Goal: Information Seeking & Learning: Learn about a topic

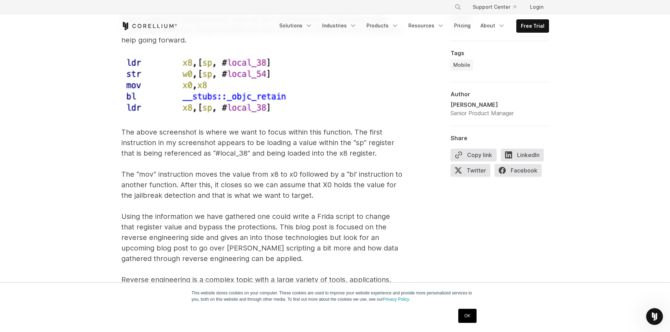
scroll to position [4326, 0]
click at [275, 151] on p "While reading the disassembled code can be overwhelming, it takes time to get c…" at bounding box center [261, 115] width 281 height 489
click at [277, 127] on p "While reading the disassembled code can be overwhelming, it takes time to get c…" at bounding box center [261, 115] width 281 height 489
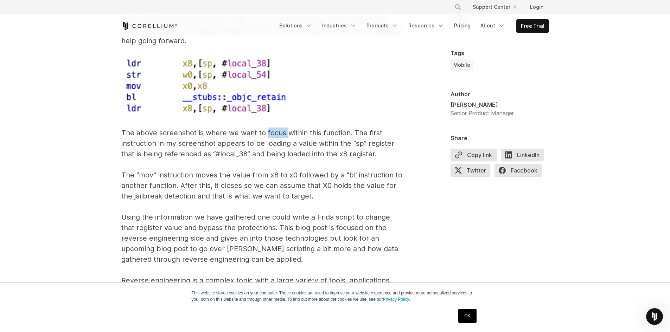
click at [277, 127] on p "While reading the disassembled code can be overwhelming, it takes time to get c…" at bounding box center [261, 115] width 281 height 489
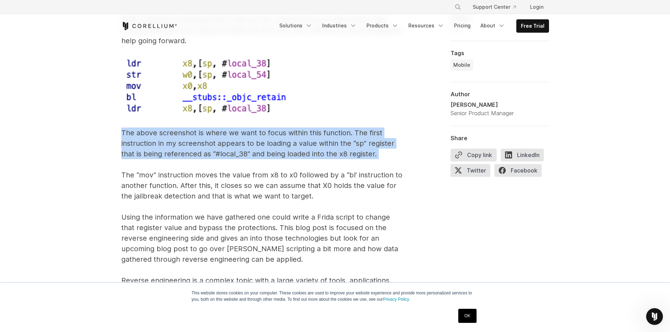
click at [277, 127] on p "While reading the disassembled code can be overwhelming, it takes time to get c…" at bounding box center [261, 115] width 281 height 489
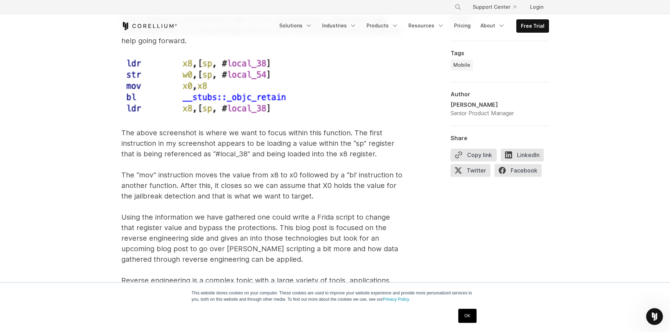
click at [268, 170] on p "While reading the disassembled code can be overwhelming, it takes time to get c…" at bounding box center [261, 115] width 281 height 489
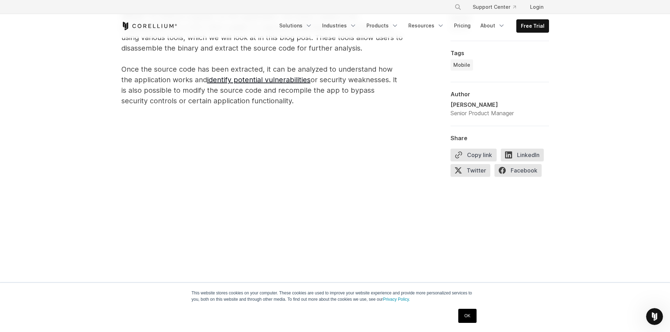
scroll to position [0, 0]
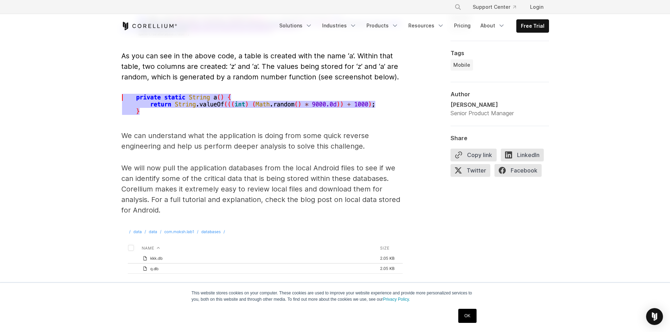
scroll to position [2321, 0]
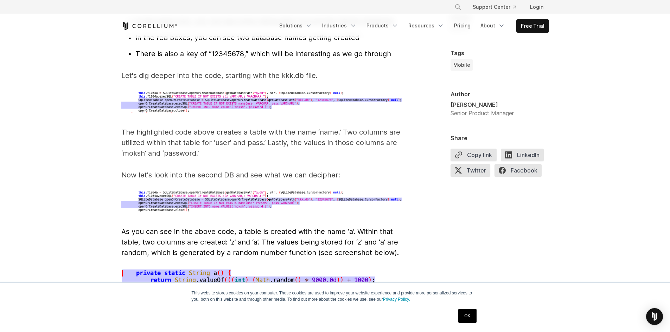
click at [381, 128] on p "The highlighted code above creates a table with the name ‘name.’ Two columns ar…" at bounding box center [261, 143] width 281 height 32
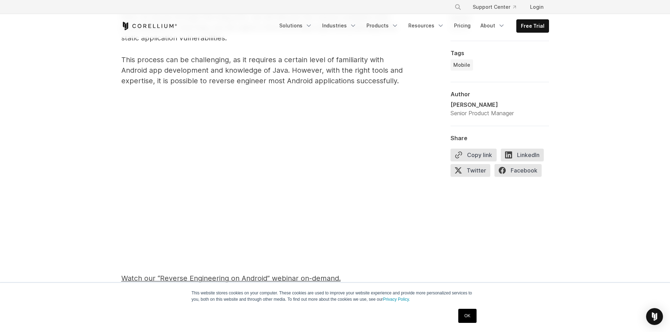
scroll to position [0, 0]
